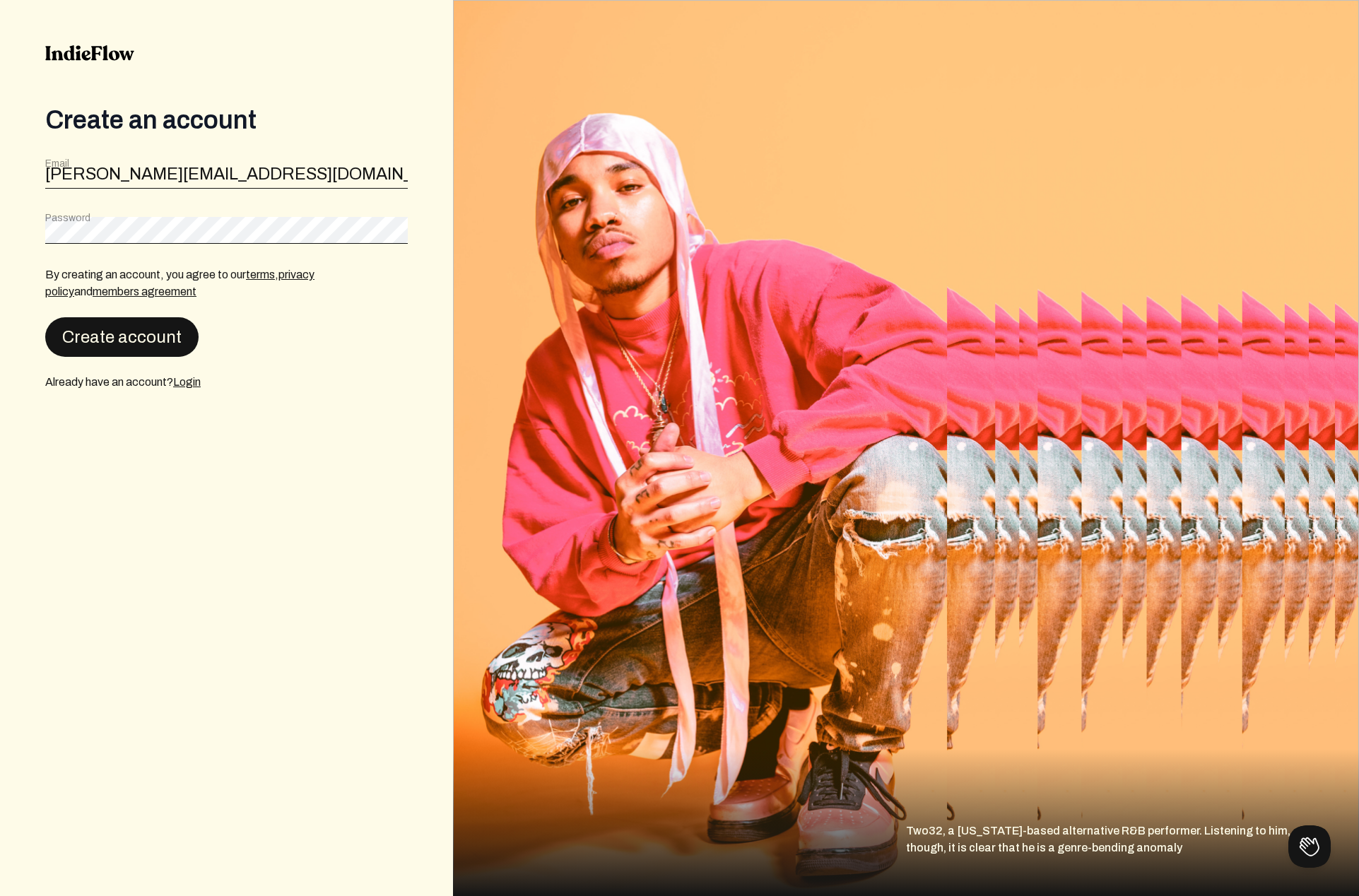
click at [91, 329] on button "Create account" at bounding box center [122, 337] width 153 height 40
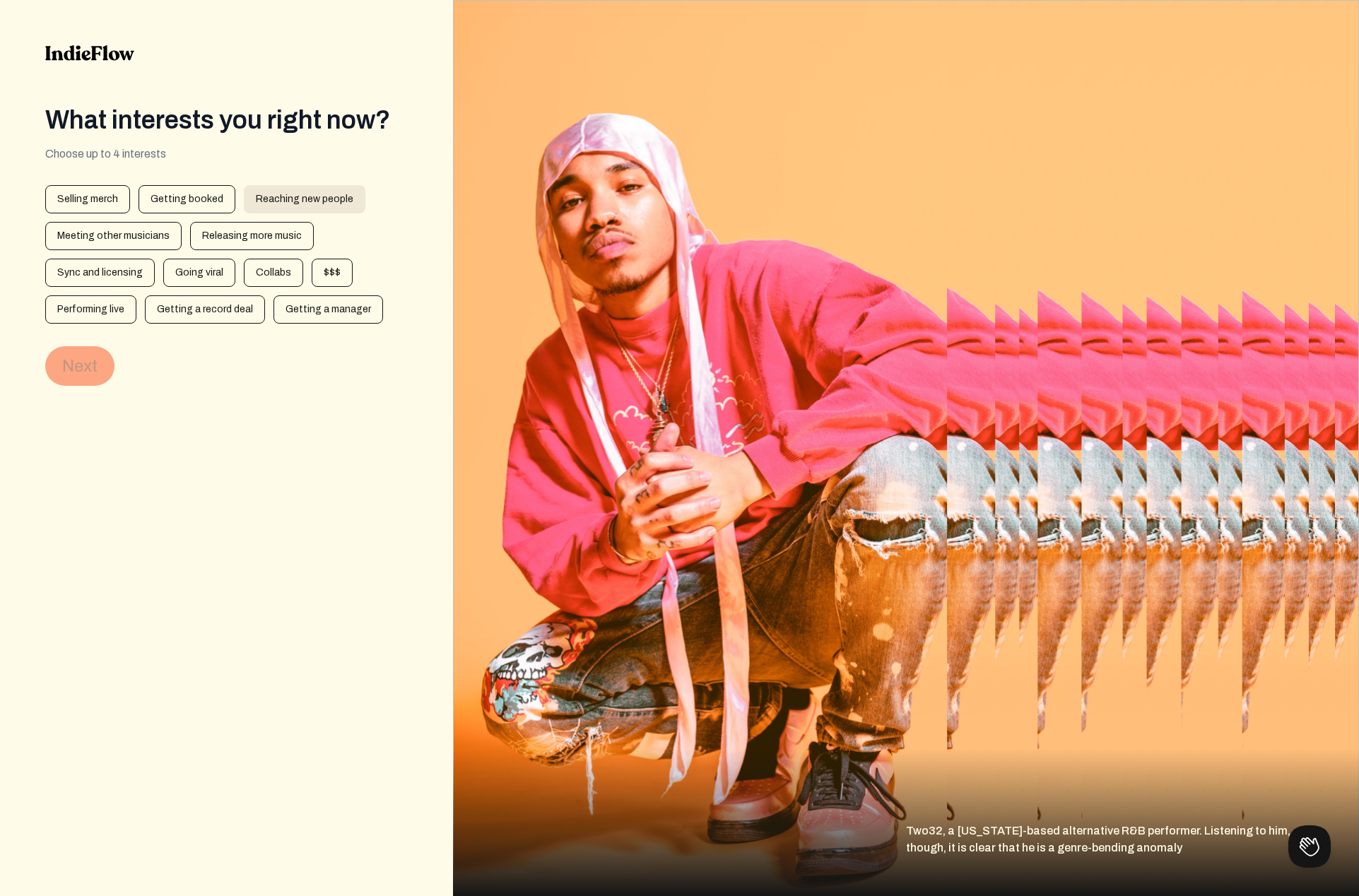
click at [323, 195] on div "Reaching new people" at bounding box center [304, 199] width 121 height 28
click at [285, 230] on div "Releasing more music" at bounding box center [252, 236] width 124 height 28
click at [115, 283] on div "Sync and licensing" at bounding box center [100, 273] width 110 height 28
click at [325, 281] on div "$$$" at bounding box center [332, 273] width 41 height 28
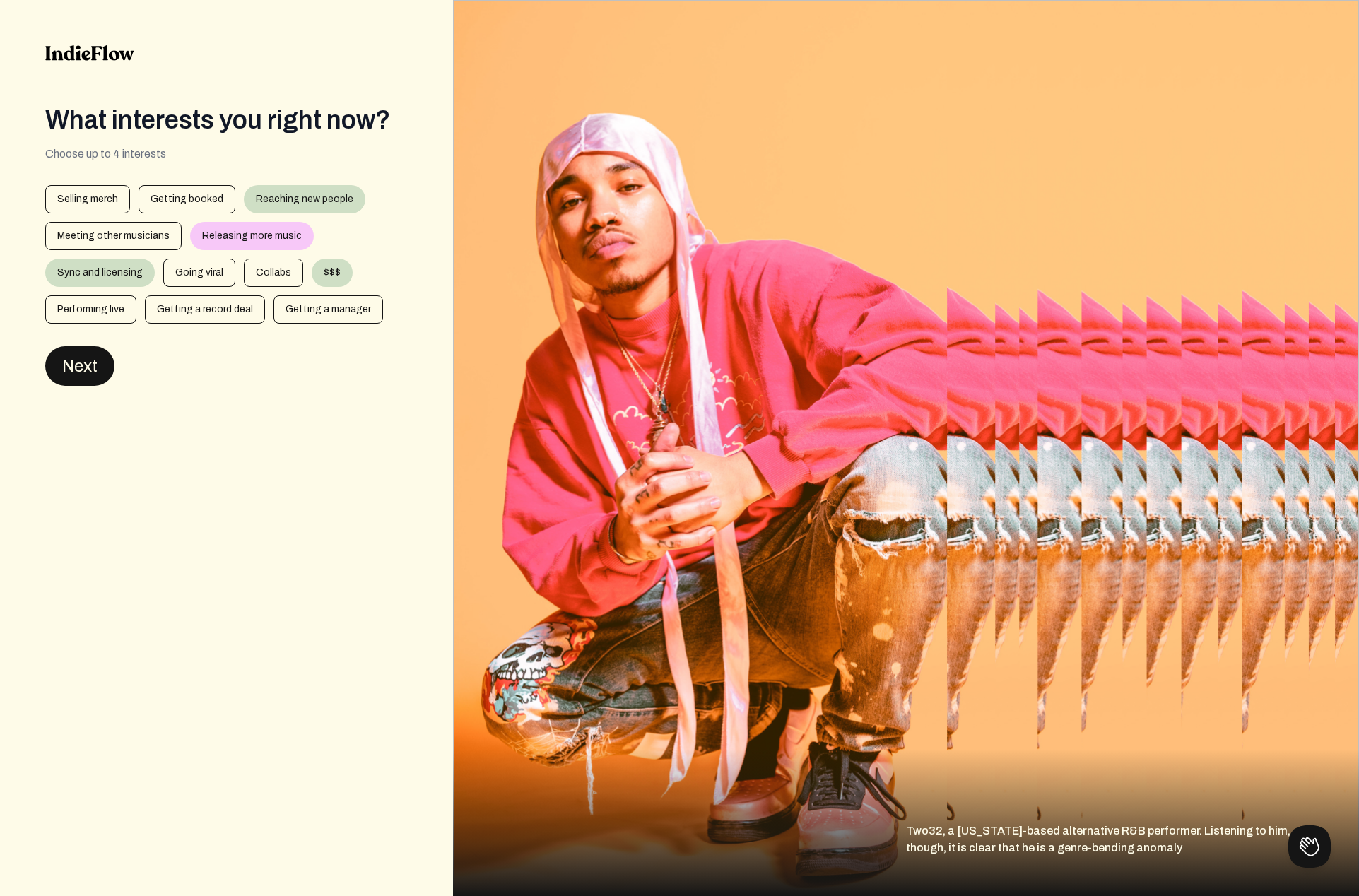
click at [63, 365] on button "Next" at bounding box center [80, 366] width 69 height 40
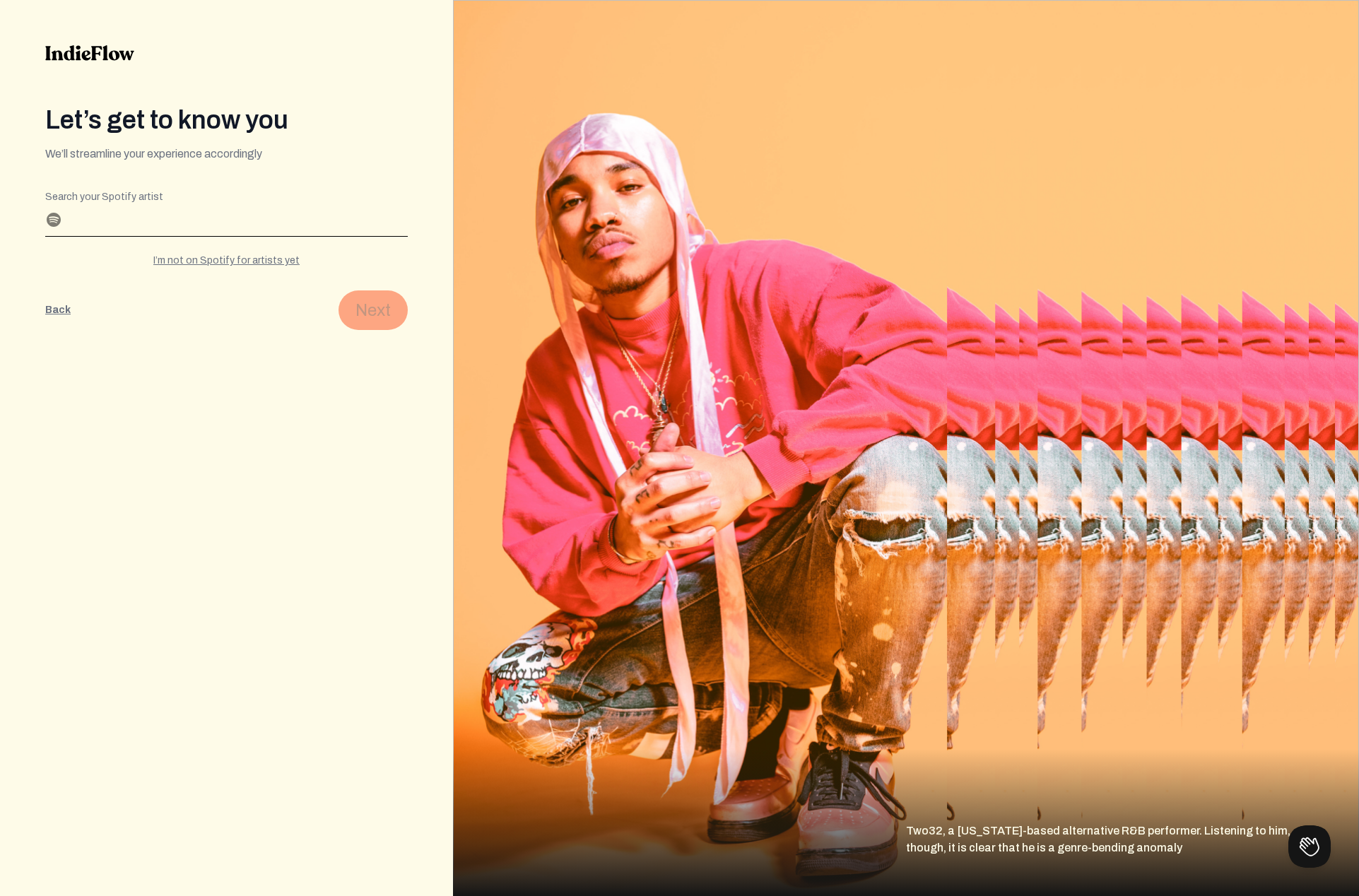
click at [114, 226] on input "Search your Spotify artist" at bounding box center [227, 224] width 363 height 22
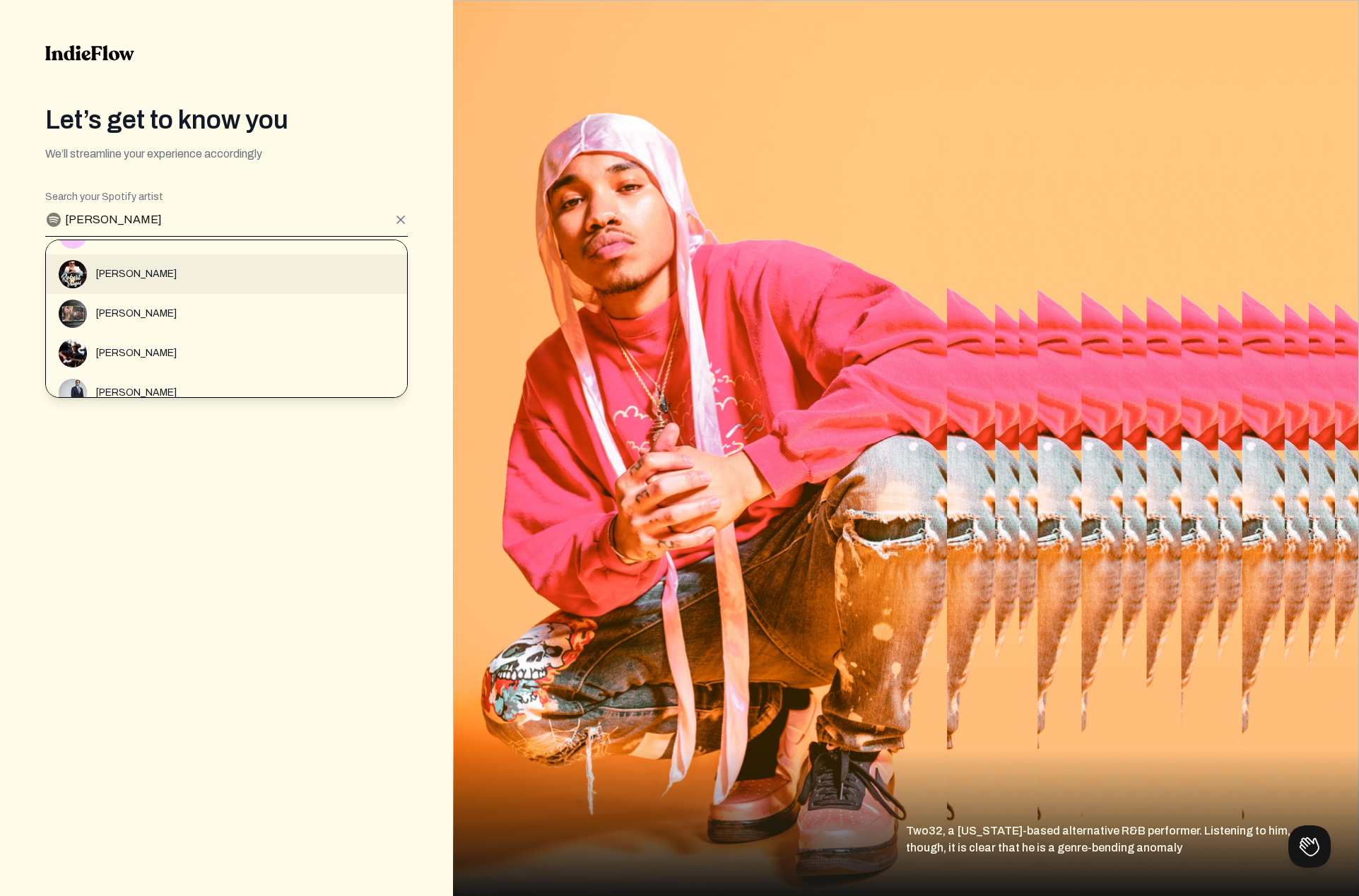
scroll to position [329, 0]
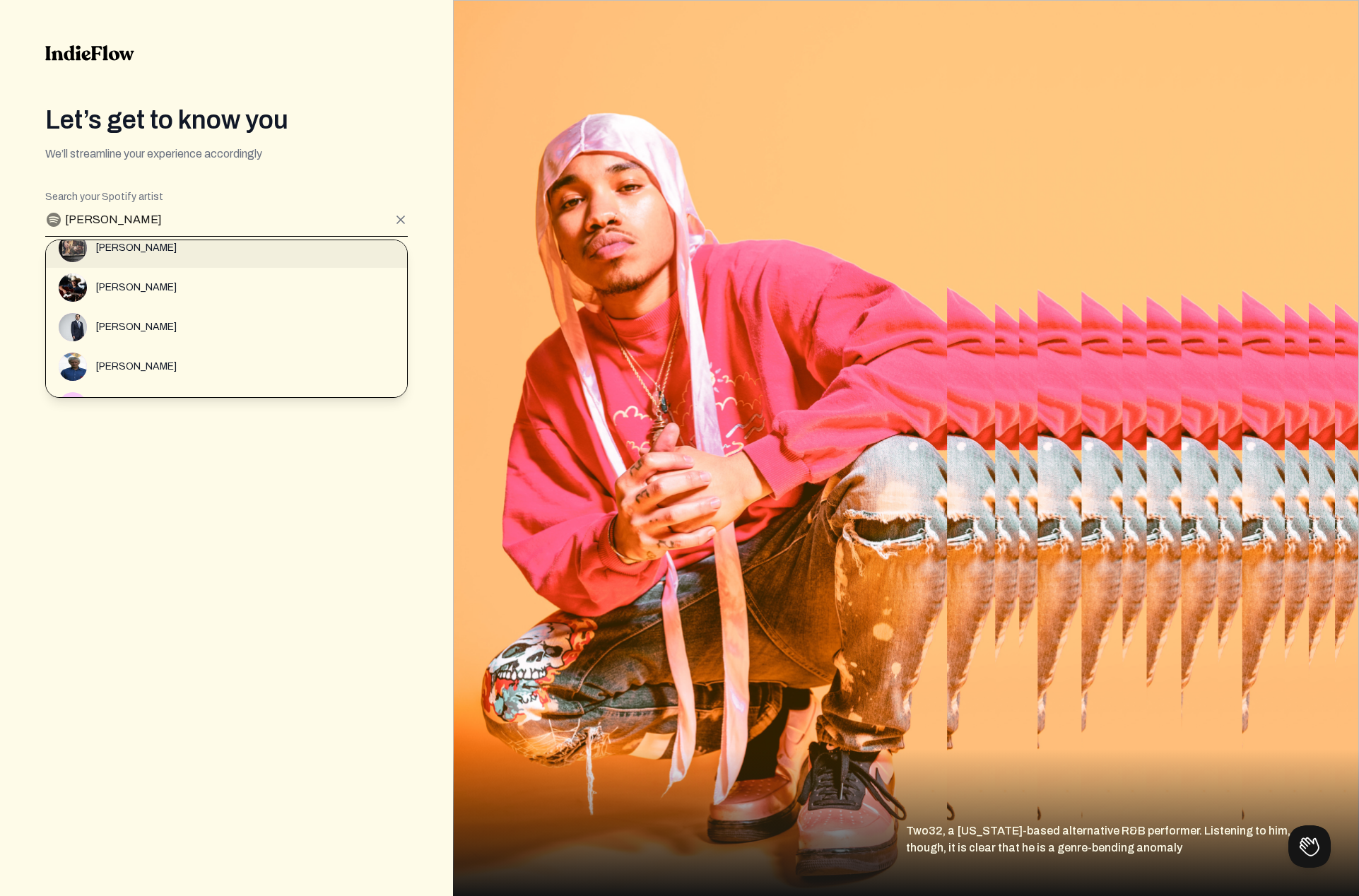
type input "[PERSON_NAME]"
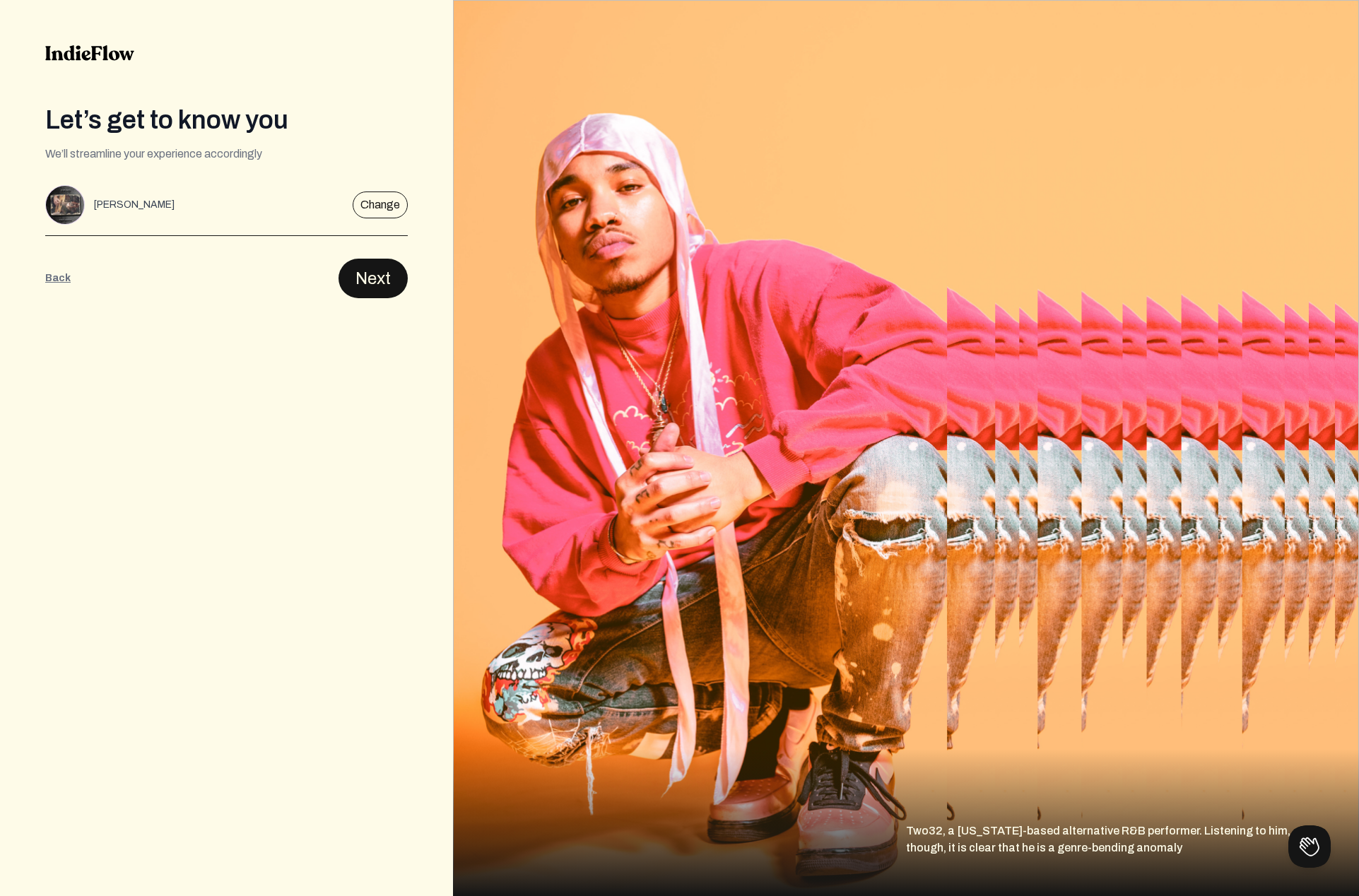
click at [368, 274] on button "Next" at bounding box center [374, 279] width 69 height 40
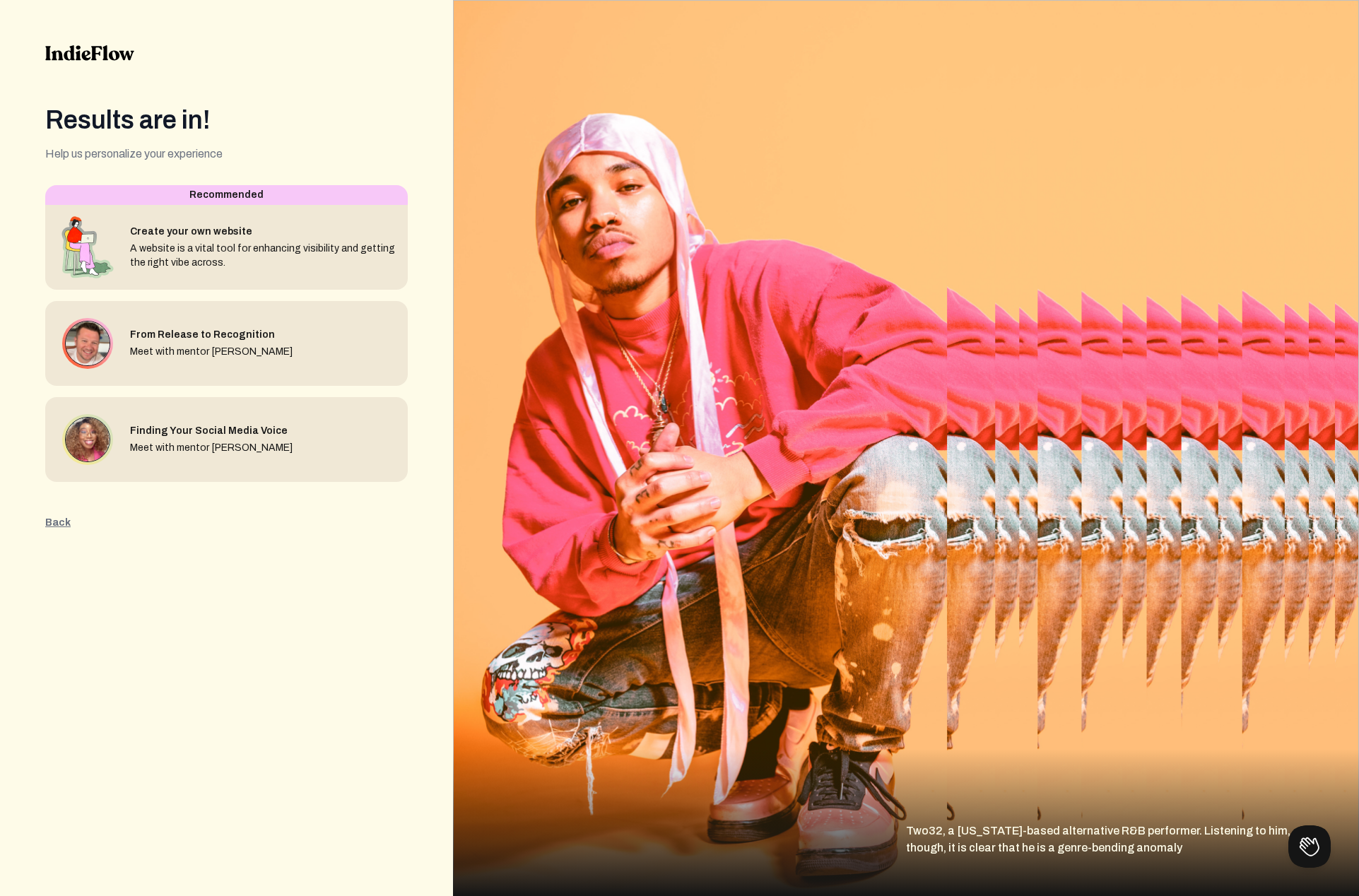
click at [169, 532] on div "Results are in! Help us personalize your experience Editable create artistInter…" at bounding box center [226, 448] width 453 height 896
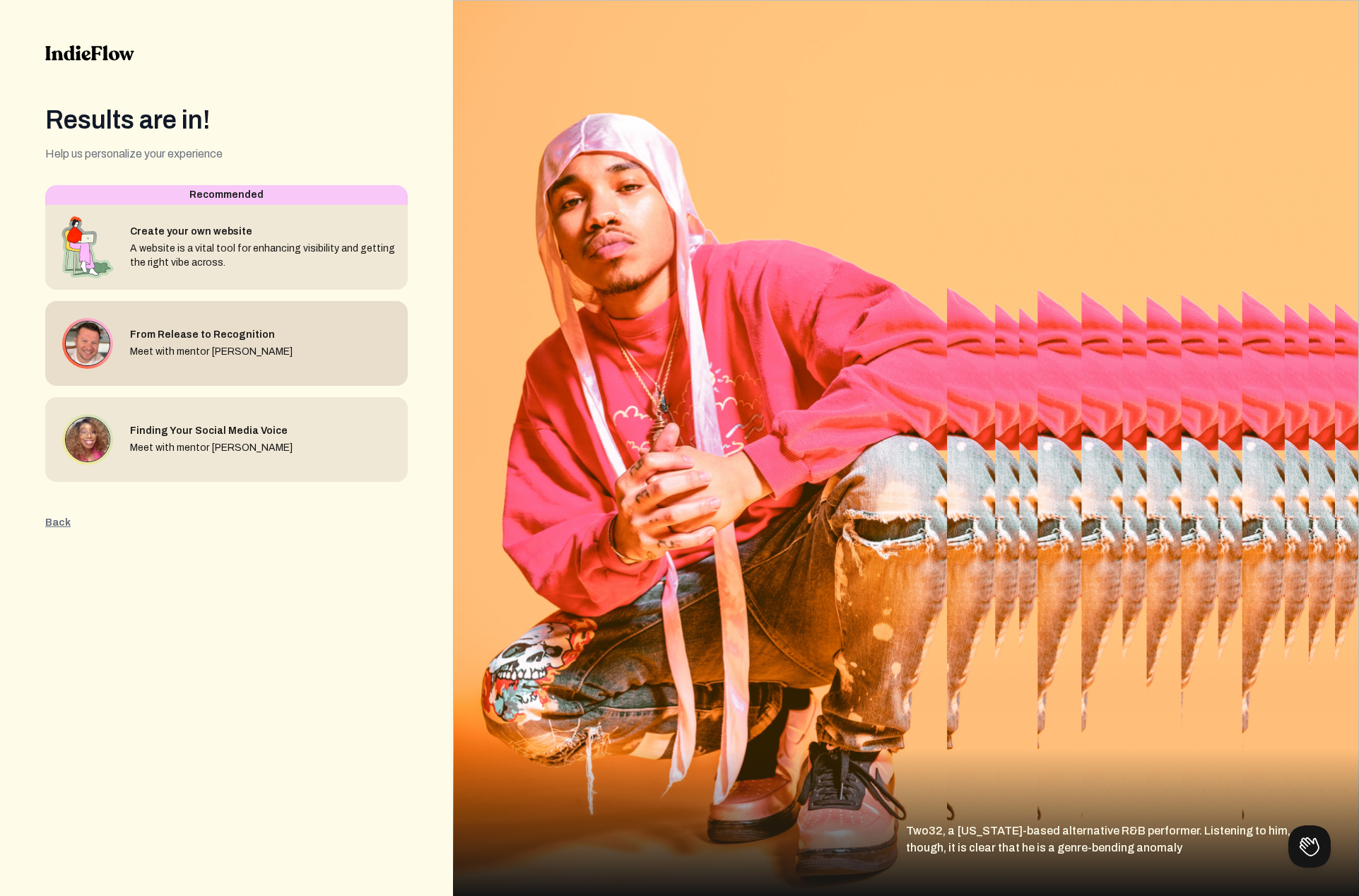
click at [232, 354] on div "Meet with mentor [PERSON_NAME]" at bounding box center [211, 351] width 162 height 14
